Goal: Check status: Check status

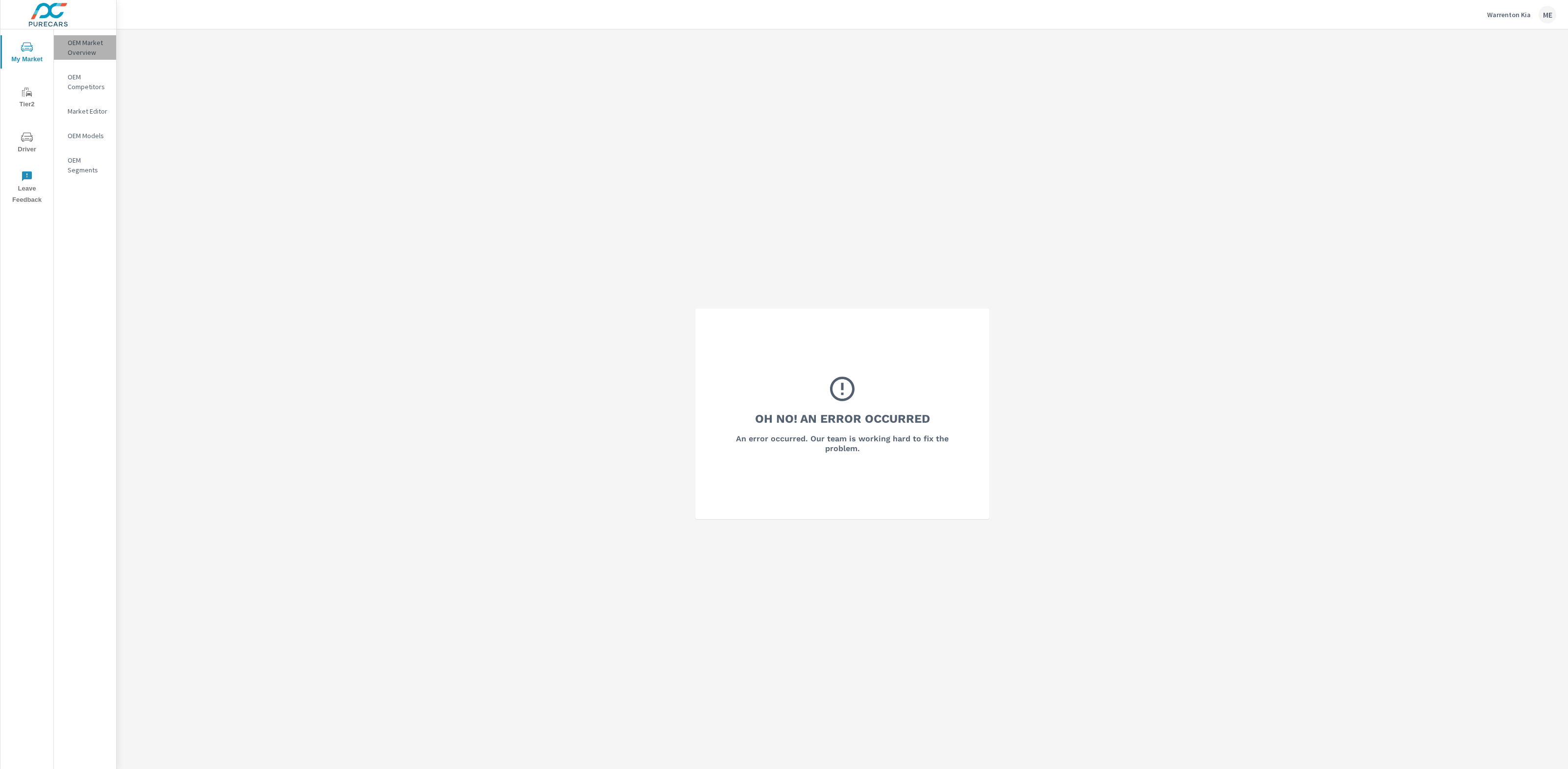
click at [80, 43] on p "OEM Market Overview" at bounding box center [88, 47] width 41 height 19
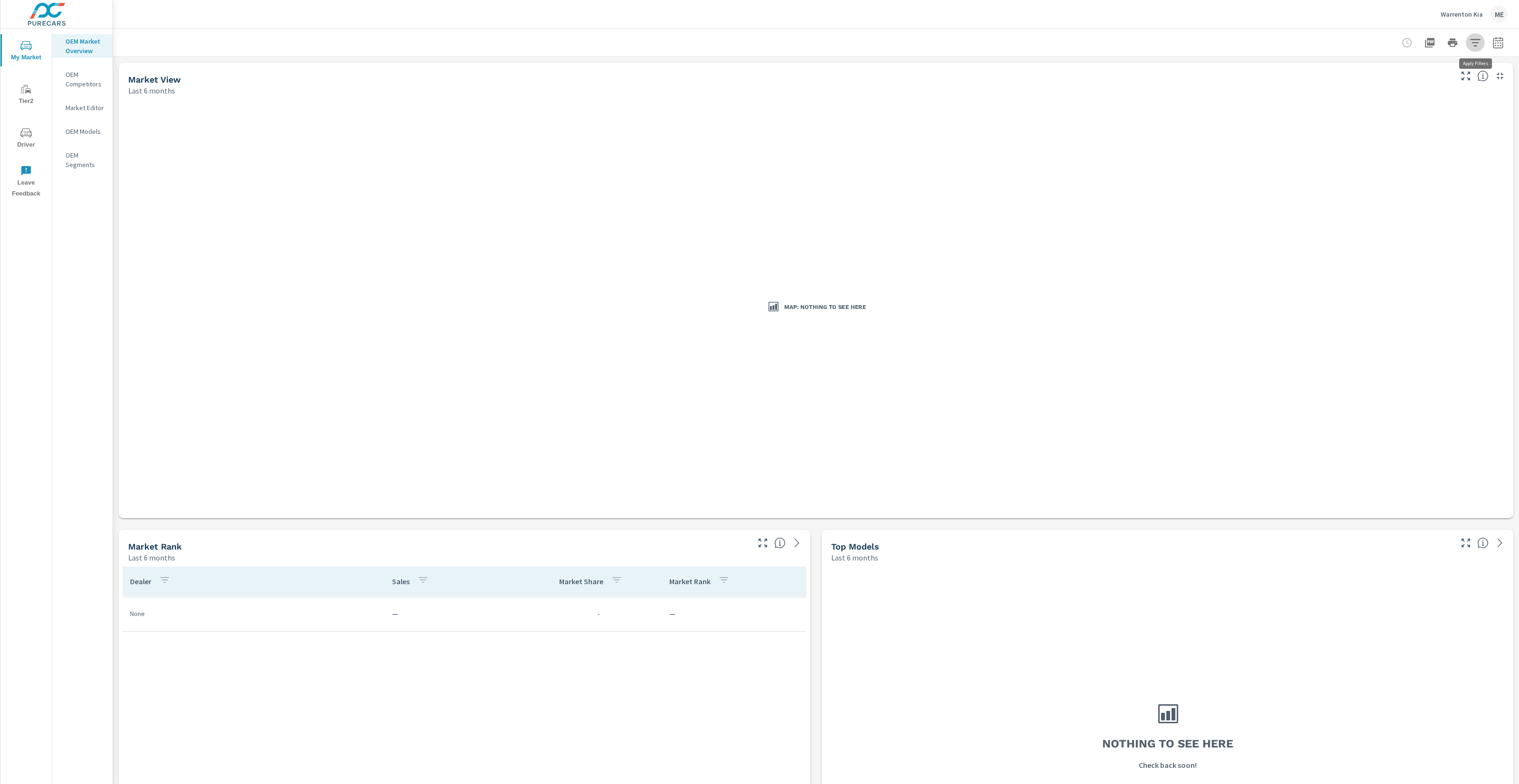
click at [1476, 38] on icon "button" at bounding box center [1475, 42] width 11 height 11
